Goal: Task Accomplishment & Management: Manage account settings

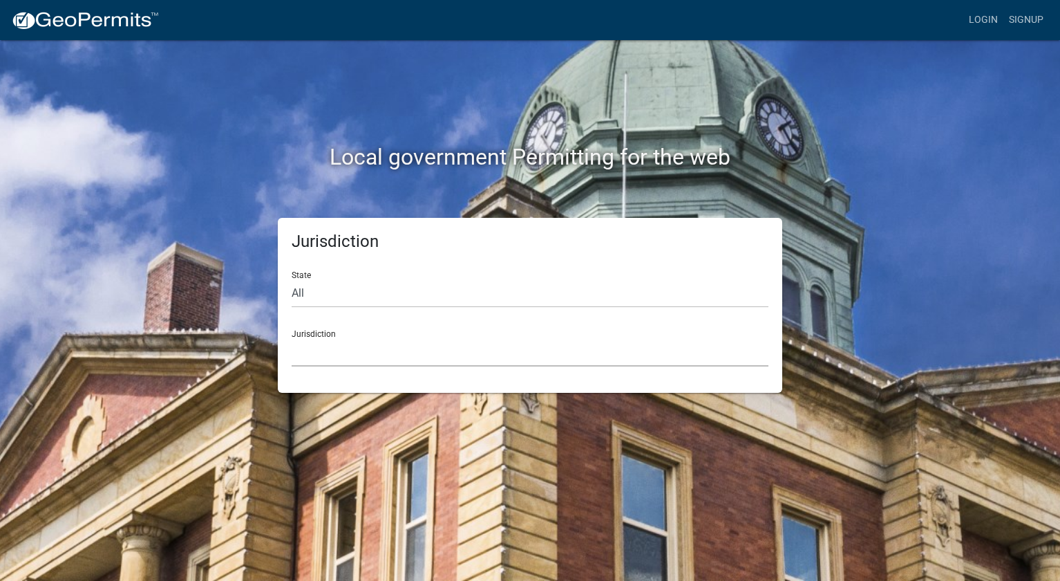
click at [340, 361] on select "[GEOGRAPHIC_DATA], [US_STATE] [GEOGRAPHIC_DATA], [US_STATE][PERSON_NAME][GEOGRA…" at bounding box center [530, 352] width 477 height 28
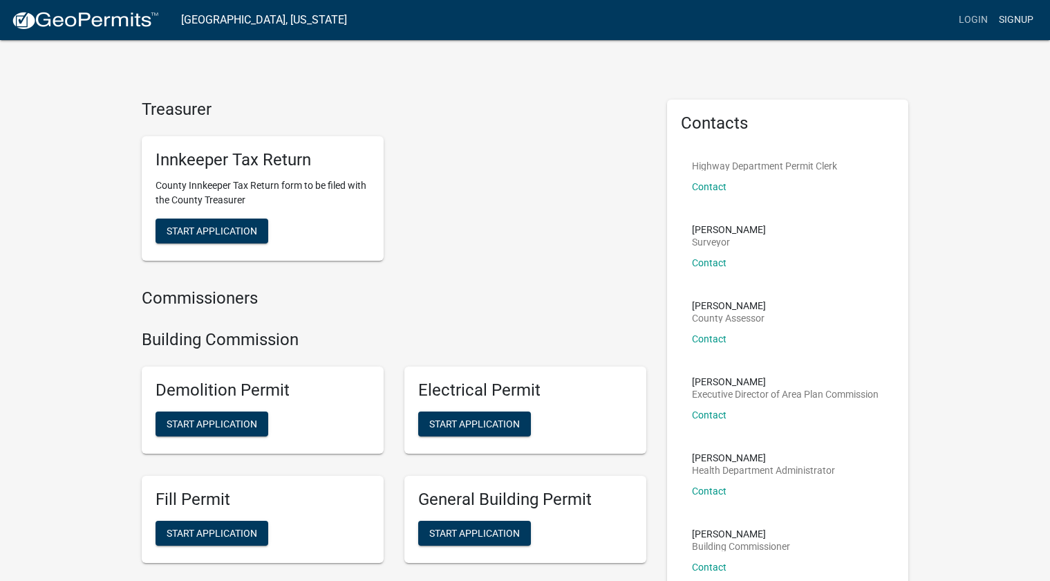
click at [1024, 20] on link "Signup" at bounding box center [1016, 20] width 46 height 26
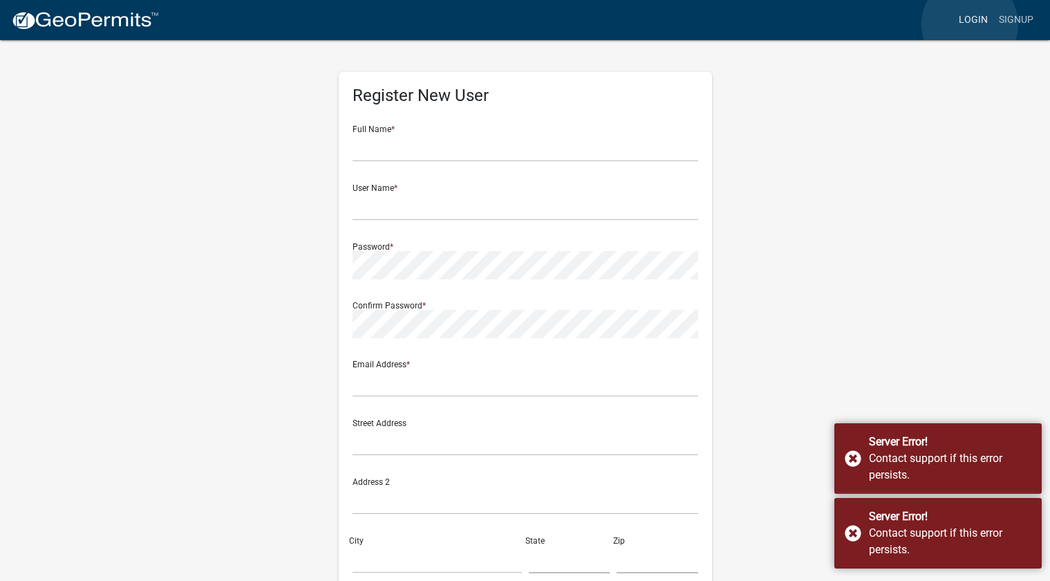
click at [970, 24] on link "Login" at bounding box center [973, 20] width 40 height 26
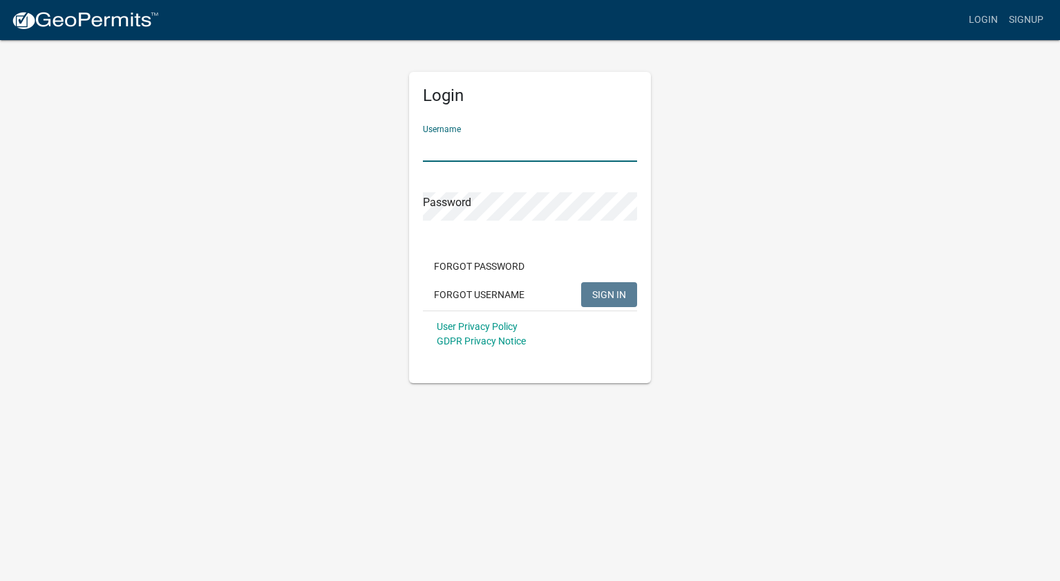
click at [496, 149] on input "Username" at bounding box center [530, 147] width 214 height 28
click at [605, 288] on span "SIGN IN" at bounding box center [609, 293] width 34 height 11
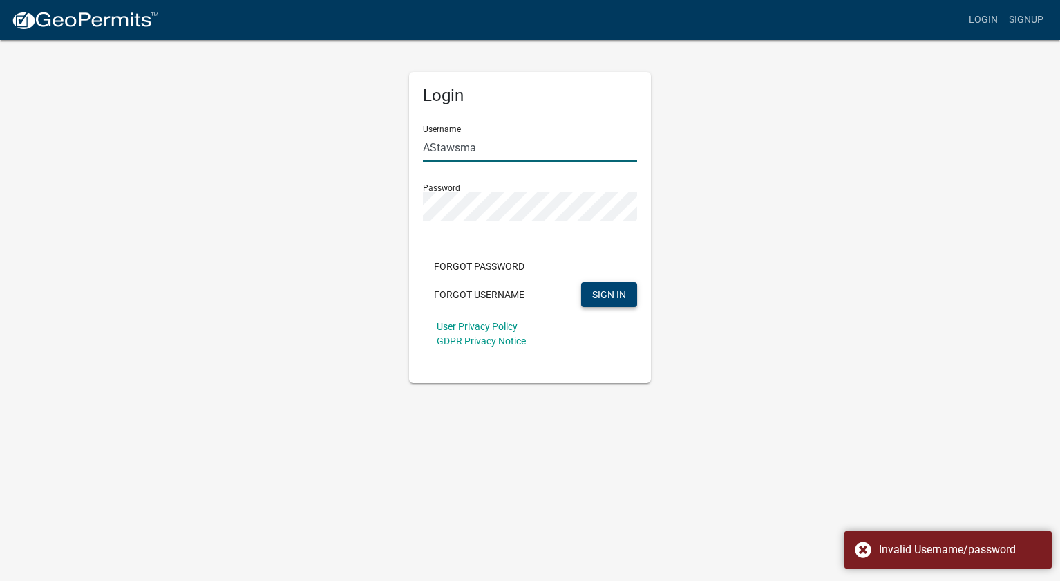
click at [525, 158] on input "AStawsma" at bounding box center [530, 147] width 214 height 28
drag, startPoint x: 544, startPoint y: 147, endPoint x: 352, endPoint y: 143, distance: 191.5
click at [352, 143] on div "Login Username AStawsma Password Forgot Password Forgot Username SIGN IN User P…" at bounding box center [530, 211] width 788 height 344
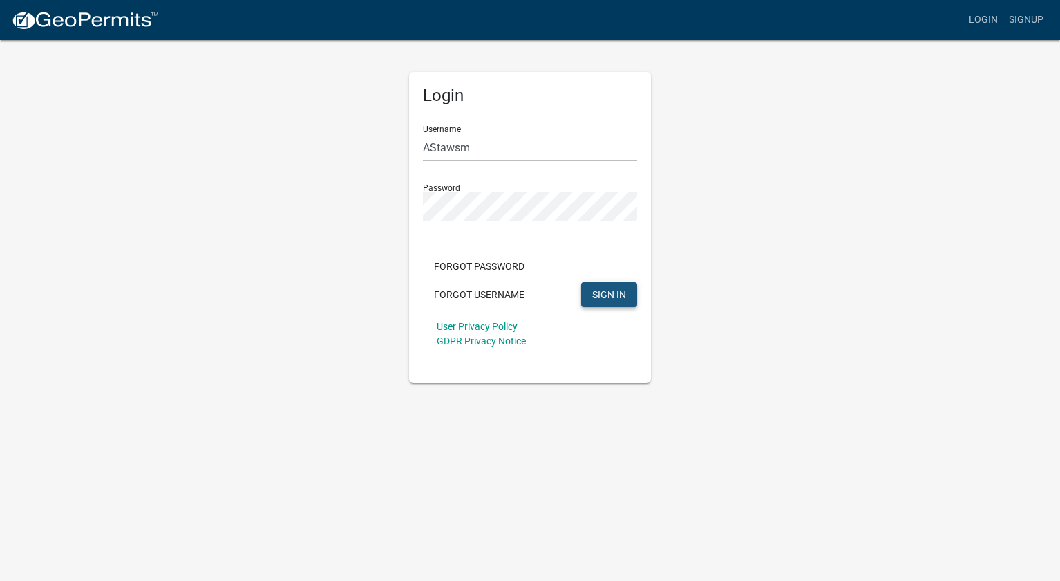
click at [620, 301] on button "SIGN IN" at bounding box center [609, 294] width 56 height 25
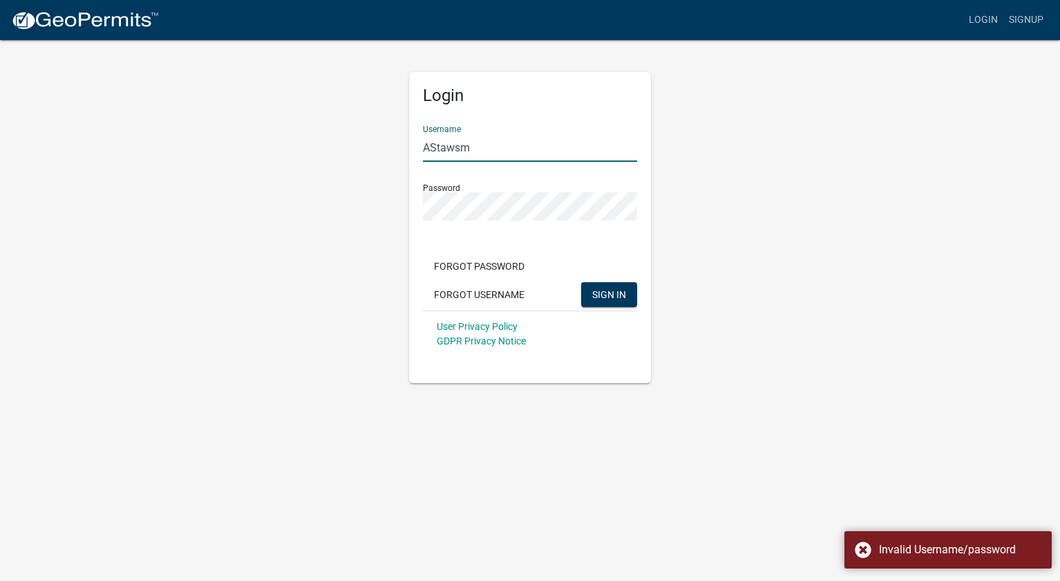
drag, startPoint x: 507, startPoint y: 153, endPoint x: 387, endPoint y: 149, distance: 119.6
click at [388, 150] on div "Login Username AStawsm Password Forgot Password Forgot Username SIGN IN User Pr…" at bounding box center [530, 211] width 788 height 344
type input "Duke Energy"
click at [582, 297] on button "SIGN IN" at bounding box center [609, 294] width 56 height 25
click at [489, 291] on button "Forgot Username" at bounding box center [479, 294] width 113 height 25
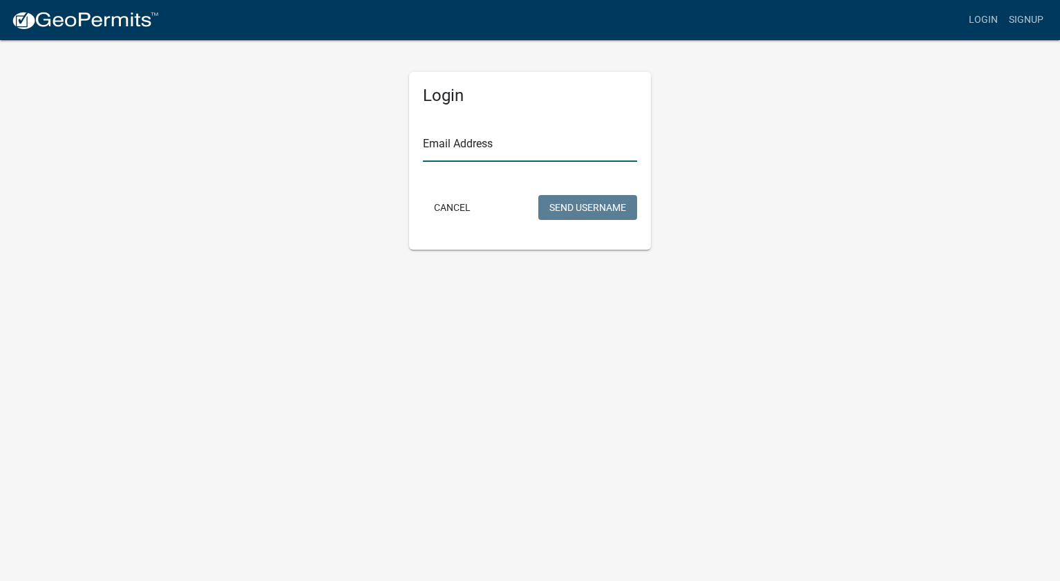
click at [475, 160] on input "Email Address" at bounding box center [530, 147] width 214 height 28
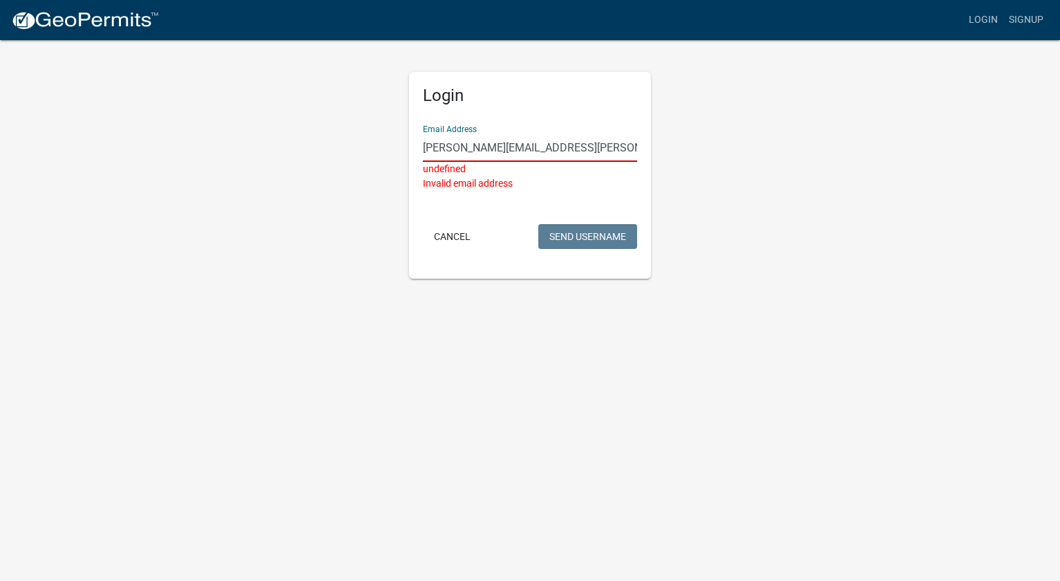
type input "[PERSON_NAME][EMAIL_ADDRESS][PERSON_NAME][PERSON_NAME][DOMAIN_NAME]"
click at [617, 144] on input "[PERSON_NAME][EMAIL_ADDRESS][PERSON_NAME][PERSON_NAME][DOMAIN_NAME]" at bounding box center [530, 147] width 214 height 28
click at [703, 188] on div "Login Email Address [PERSON_NAME][EMAIL_ADDRESS][PERSON_NAME][PERSON_NAME][DOMA…" at bounding box center [530, 159] width 788 height 240
drag, startPoint x: 607, startPoint y: 140, endPoint x: 628, endPoint y: 147, distance: 22.5
click at [609, 140] on input "[PERSON_NAME][EMAIL_ADDRESS][PERSON_NAME][PERSON_NAME][DOMAIN_NAME]" at bounding box center [530, 147] width 214 height 28
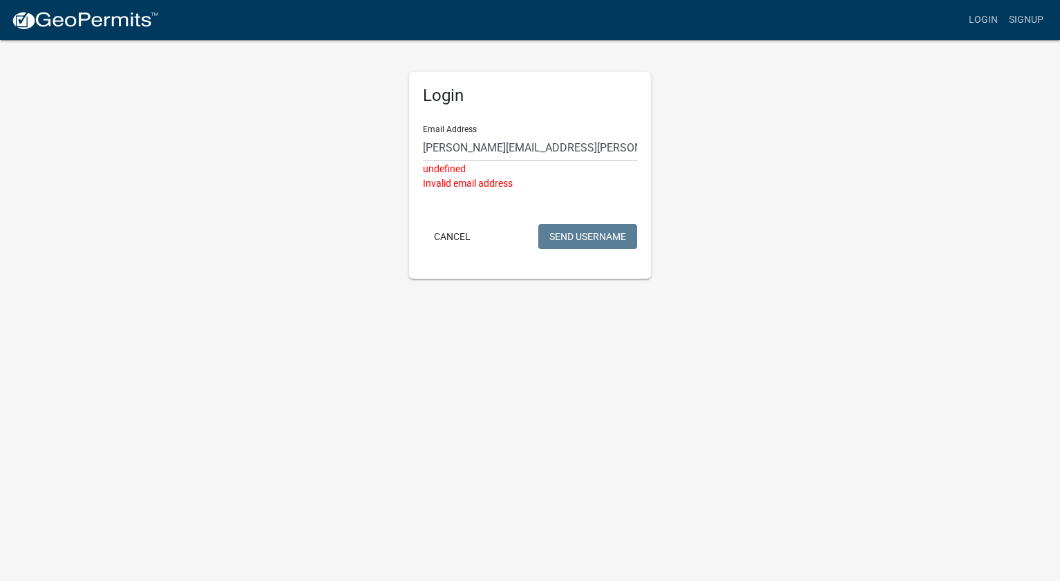
click at [614, 224] on div "Cancel Send Username" at bounding box center [530, 238] width 214 height 28
click at [987, 23] on link "Login" at bounding box center [983, 20] width 40 height 26
click at [447, 235] on button "Cancel" at bounding box center [452, 236] width 59 height 25
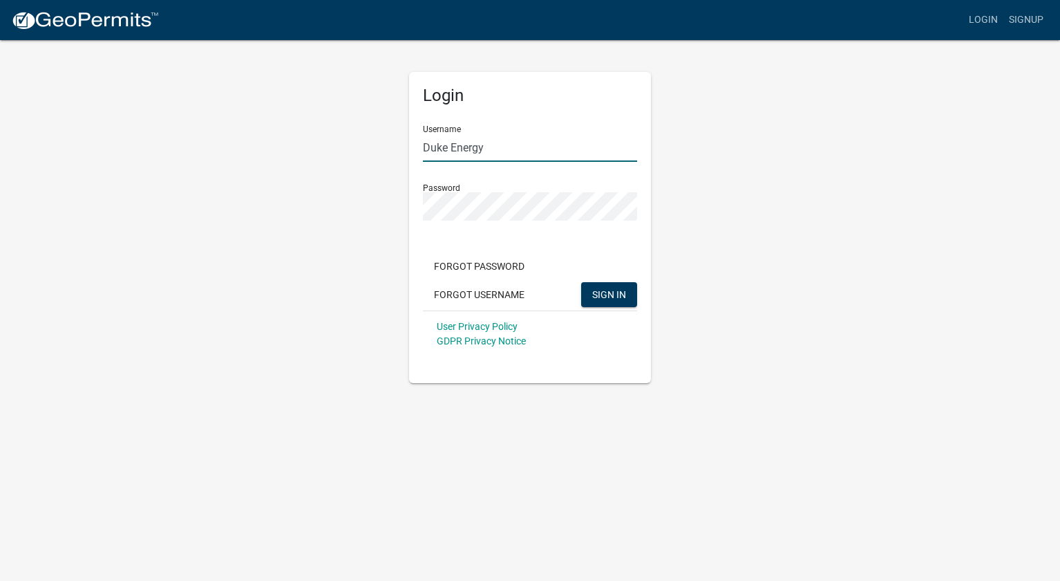
click at [510, 150] on input "Duke Energy" at bounding box center [530, 147] width 214 height 28
click at [482, 294] on button "Forgot Username" at bounding box center [479, 294] width 113 height 25
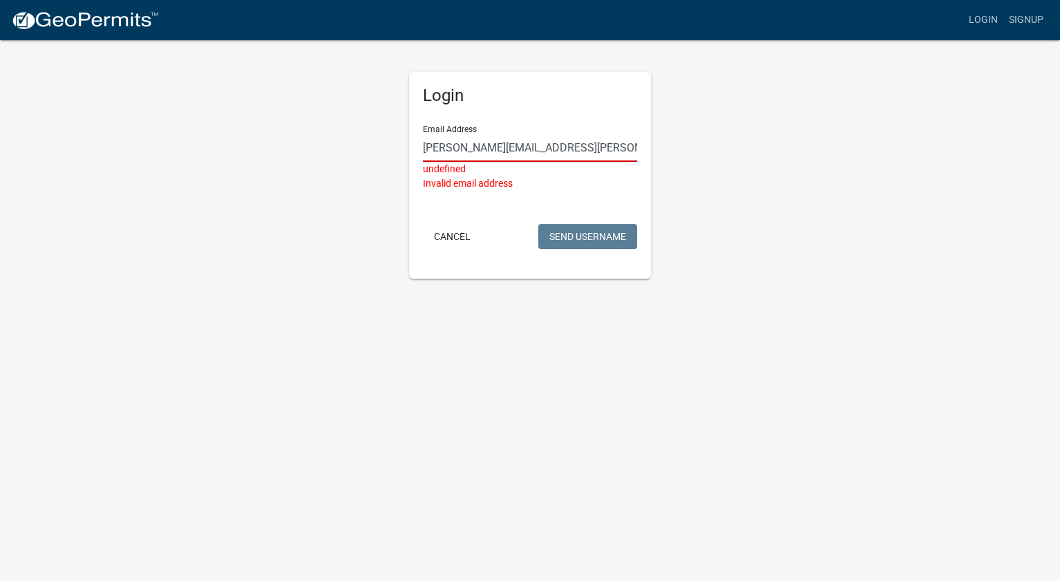
click at [621, 139] on input "[PERSON_NAME][EMAIL_ADDRESS][PERSON_NAME][PERSON_NAME][DOMAIN_NAME]" at bounding box center [530, 147] width 214 height 28
click at [66, 28] on img at bounding box center [85, 20] width 148 height 21
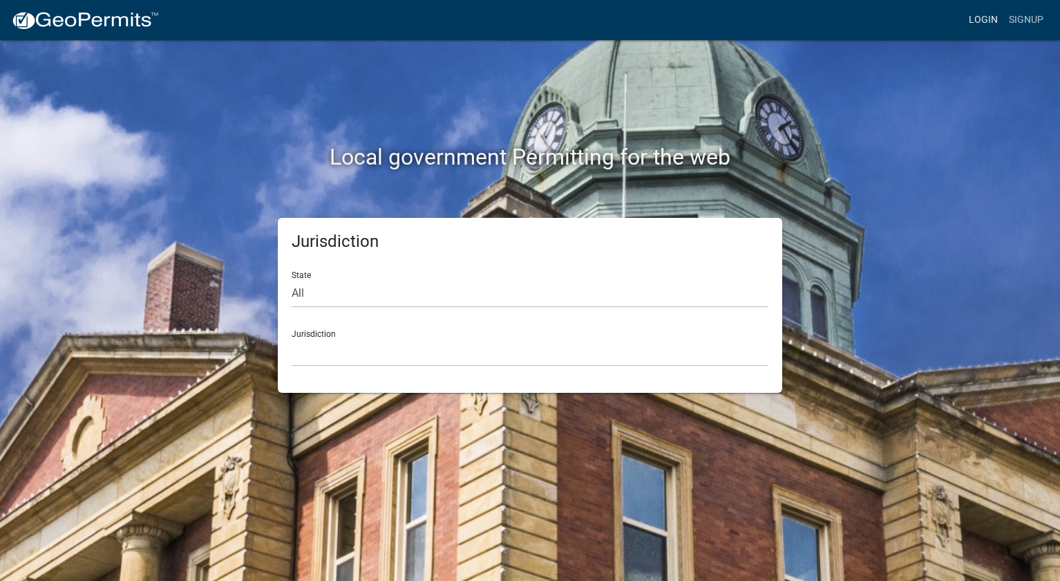
click at [986, 17] on link "Login" at bounding box center [983, 20] width 40 height 26
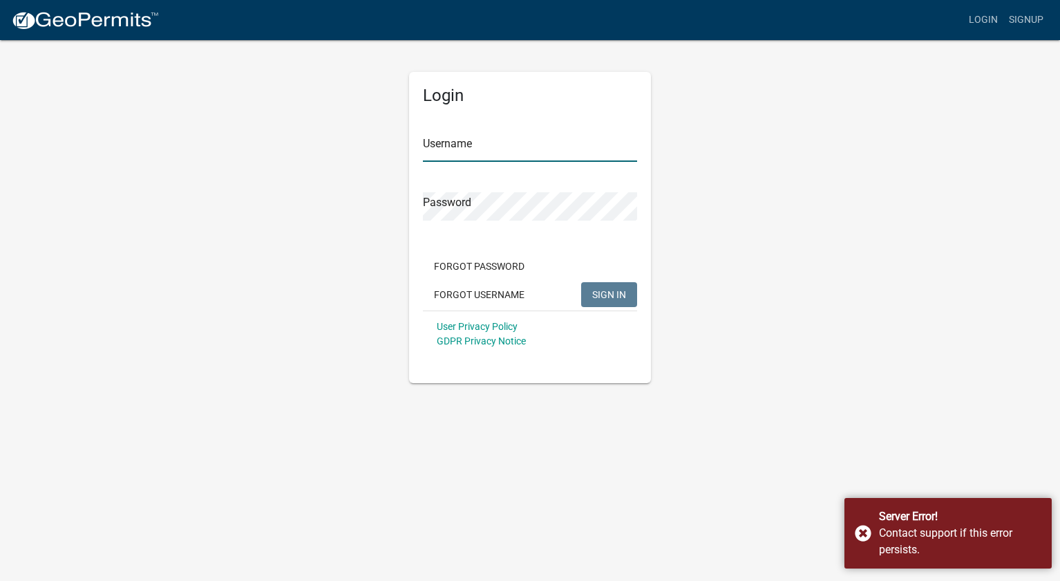
click at [461, 152] on input "Username" at bounding box center [530, 147] width 214 height 28
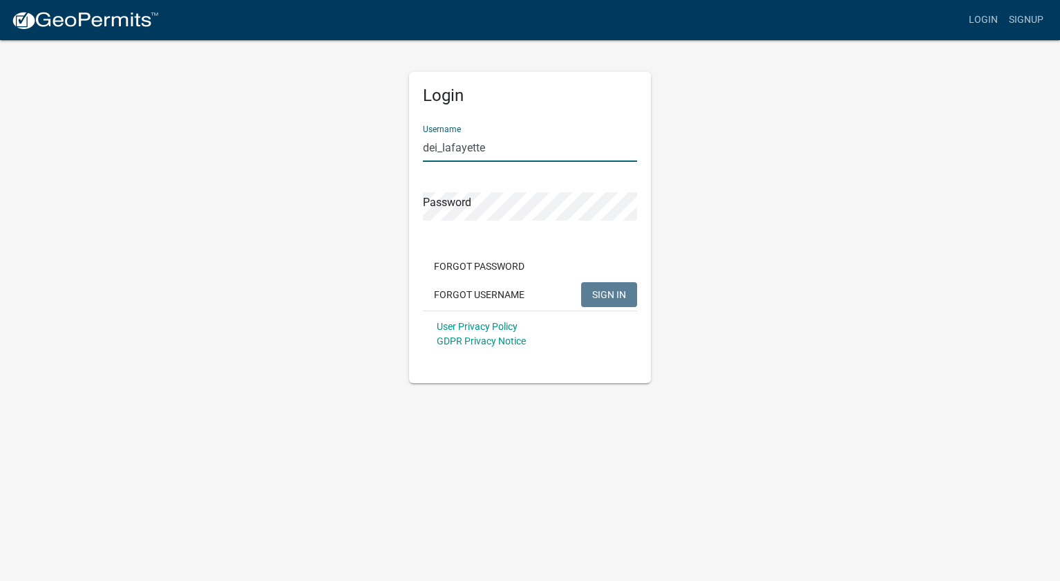
type input "dei_lafayette"
click at [596, 292] on span "SIGN IN" at bounding box center [609, 293] width 34 height 11
click at [372, 201] on div "Login Username dei_lafayette Password Forgot Password Forgot Username SIGN IN U…" at bounding box center [530, 211] width 788 height 344
click at [608, 290] on span "SIGN IN" at bounding box center [609, 293] width 34 height 11
